Goal: Information Seeking & Learning: Learn about a topic

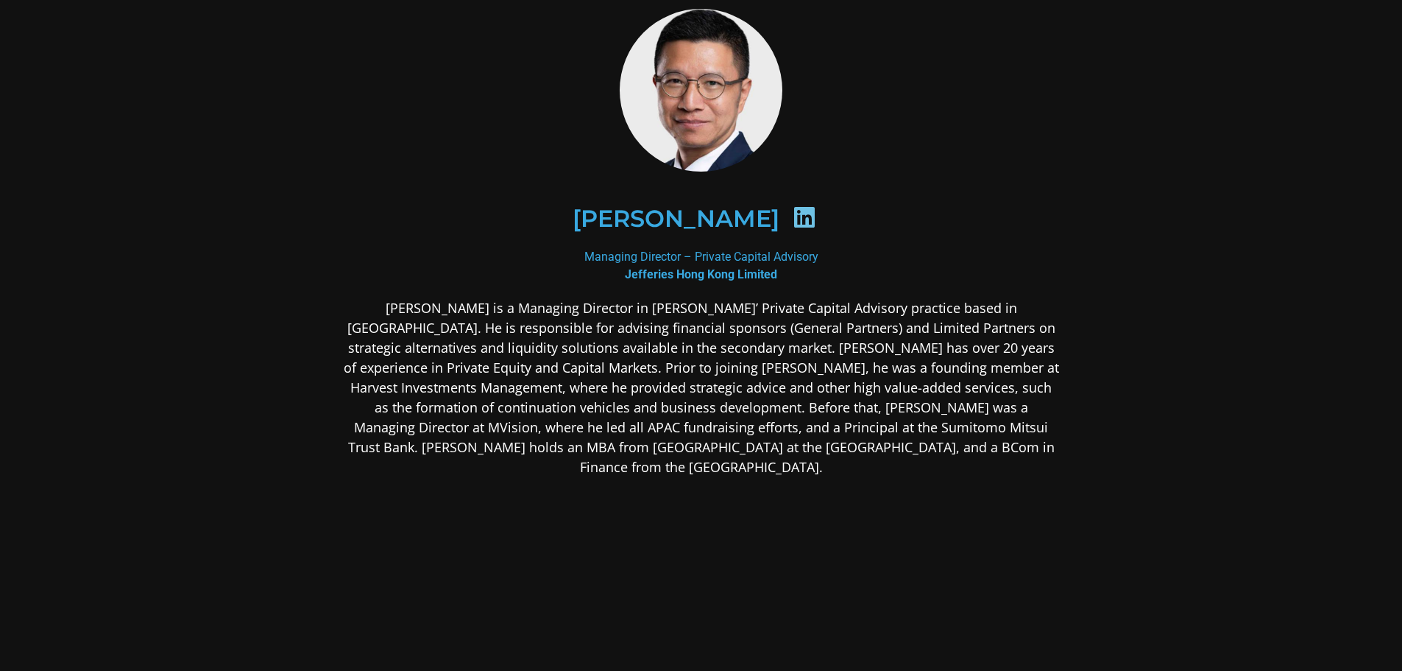
scroll to position [74, 0]
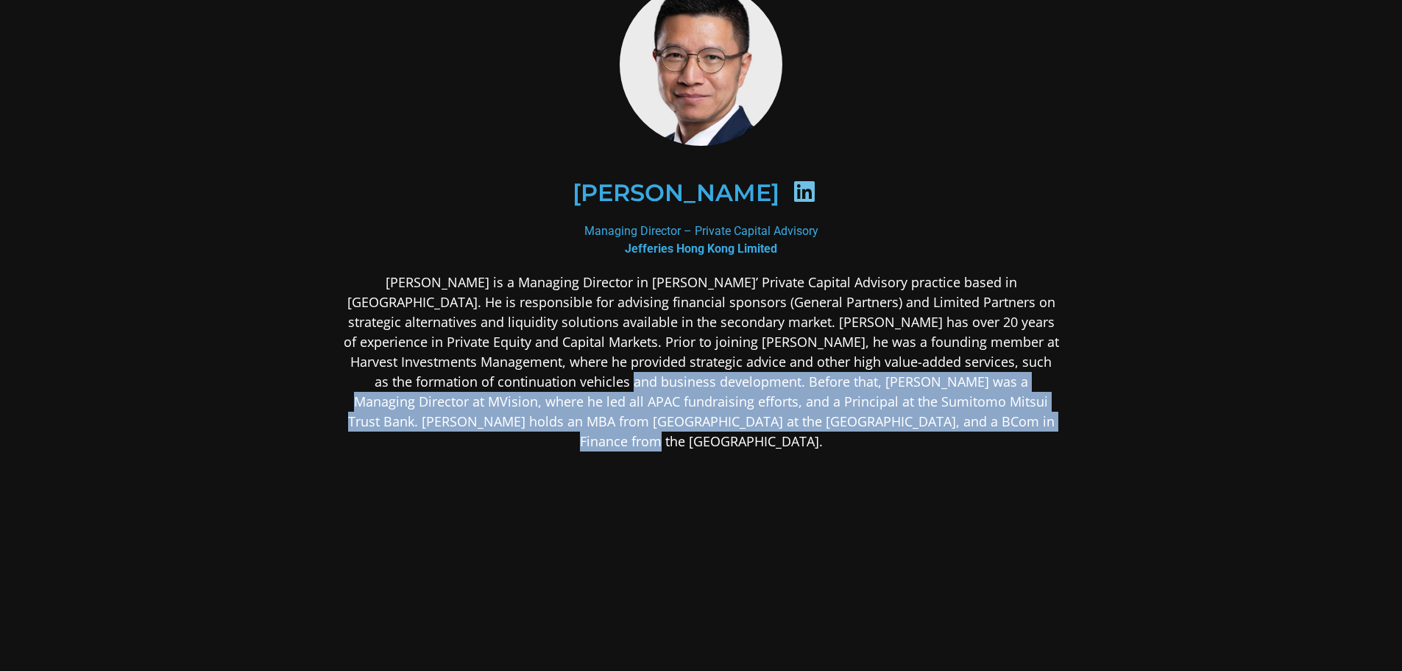
drag, startPoint x: 526, startPoint y: 377, endPoint x: 1089, endPoint y: 417, distance: 564.6
click at [1089, 417] on div "[PERSON_NAME] Managing Director – Private Capital Advisory [PERSON_NAME] Hong K…" at bounding box center [701, 332] width 795 height 782
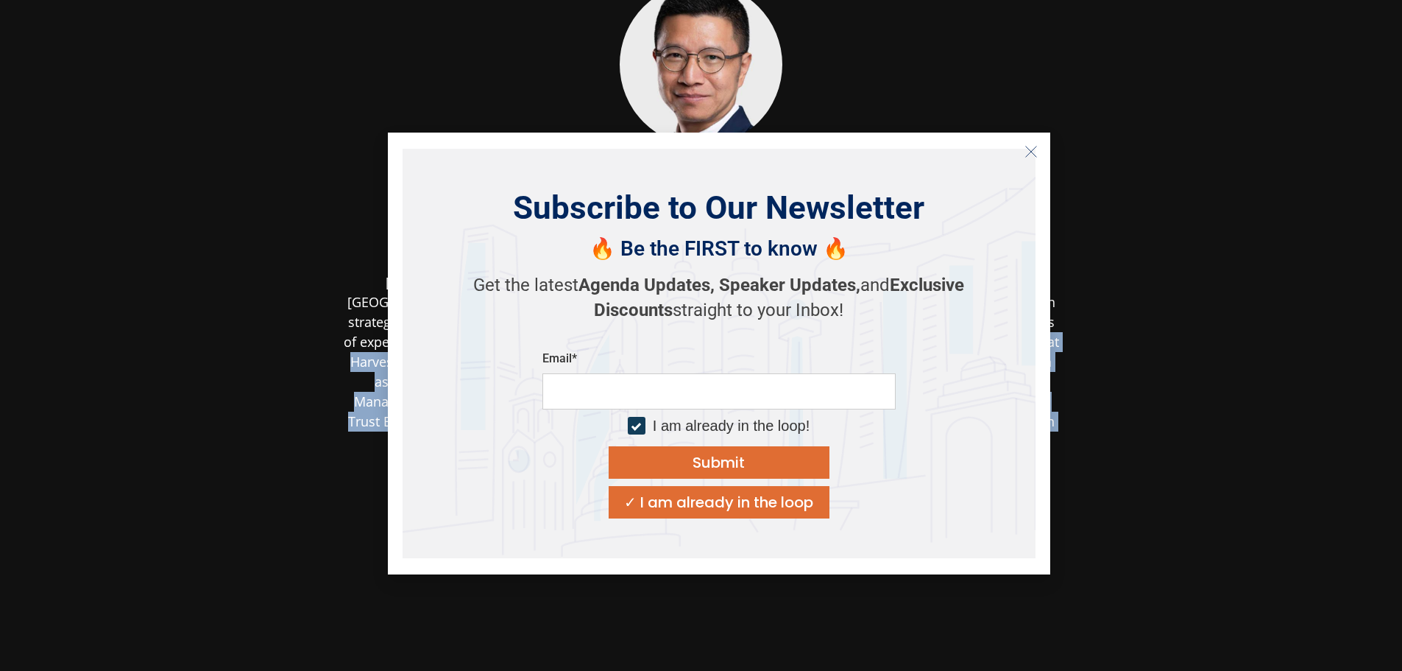
drag, startPoint x: 1089, startPoint y: 417, endPoint x: 669, endPoint y: 335, distance: 428.3
click at [669, 335] on body "[PERSON_NAME] Managing Director – Private Capital Advisory [PERSON_NAME] Hong K…" at bounding box center [701, 332] width 1402 height 813
click at [1033, 152] on icon "Close" at bounding box center [1031, 151] width 13 height 13
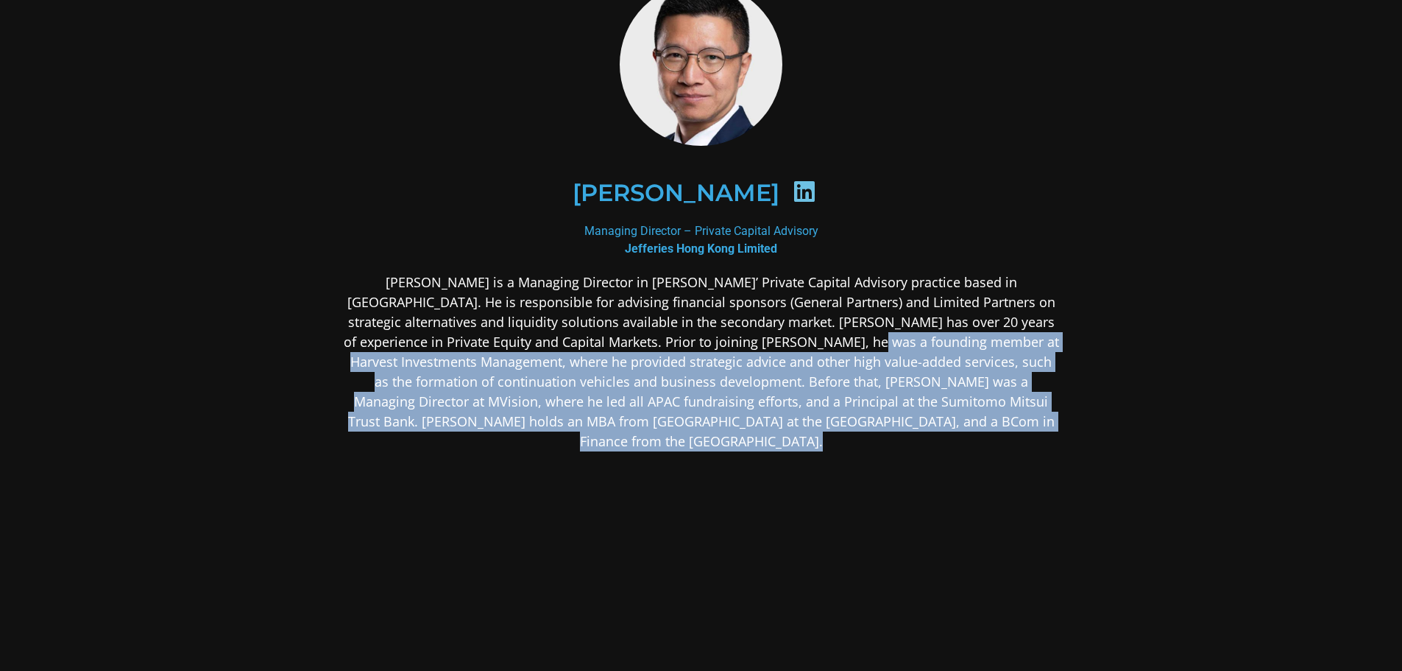
click at [954, 371] on p "[PERSON_NAME] is a Managing Director in [PERSON_NAME]’ Private Capital Advisory…" at bounding box center [701, 361] width 715 height 179
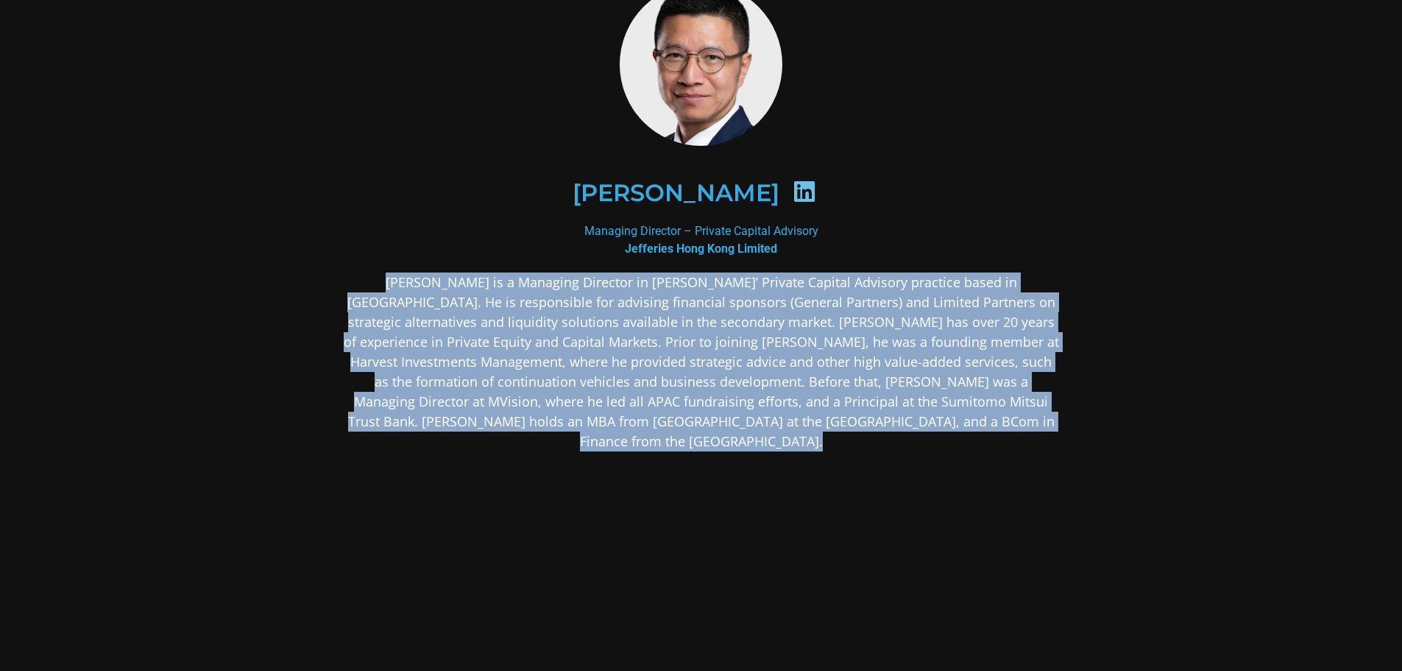
click at [954, 371] on p "[PERSON_NAME] is a Managing Director in [PERSON_NAME]’ Private Capital Advisory…" at bounding box center [701, 361] width 715 height 179
click at [950, 371] on p "[PERSON_NAME] is a Managing Director in [PERSON_NAME]’ Private Capital Advisory…" at bounding box center [701, 361] width 715 height 179
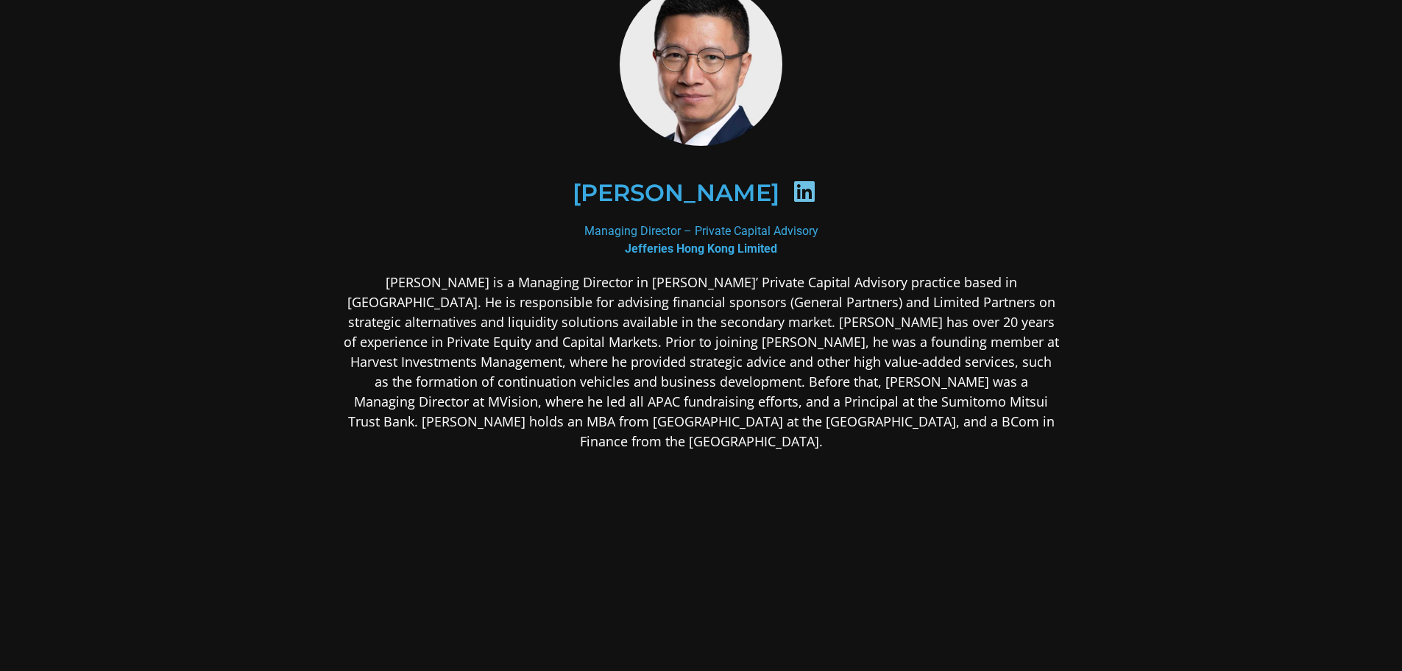
click at [938, 366] on p "[PERSON_NAME] is a Managing Director in [PERSON_NAME]’ Private Capital Advisory…" at bounding box center [701, 361] width 715 height 179
